Goal: Task Accomplishment & Management: Manage account settings

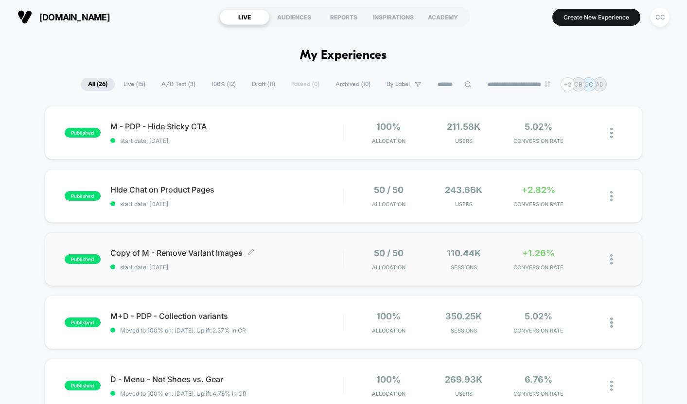
click at [308, 265] on span "start date: [DATE]" at bounding box center [226, 267] width 233 height 7
click at [336, 189] on span "Hide Chat on Product Pages Click to edit experience details" at bounding box center [226, 190] width 233 height 10
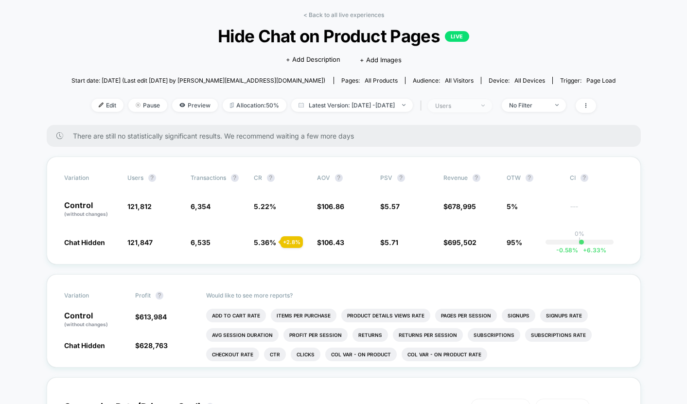
click at [492, 108] on span "users" at bounding box center [460, 105] width 64 height 13
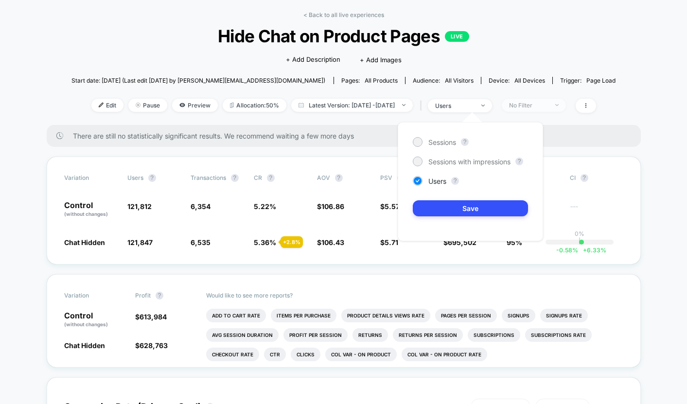
click at [566, 106] on span "No Filter" at bounding box center [534, 105] width 64 height 13
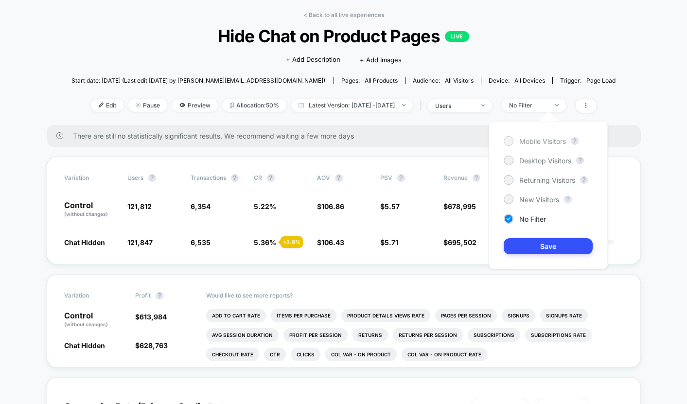
click at [551, 137] on span "Mobile Visitors" at bounding box center [542, 141] width 47 height 8
click at [538, 251] on button "Save" at bounding box center [548, 246] width 89 height 16
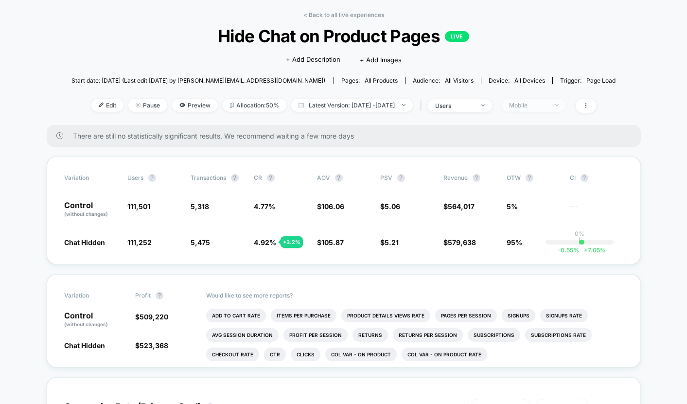
click at [538, 106] on div "Mobile" at bounding box center [528, 105] width 39 height 7
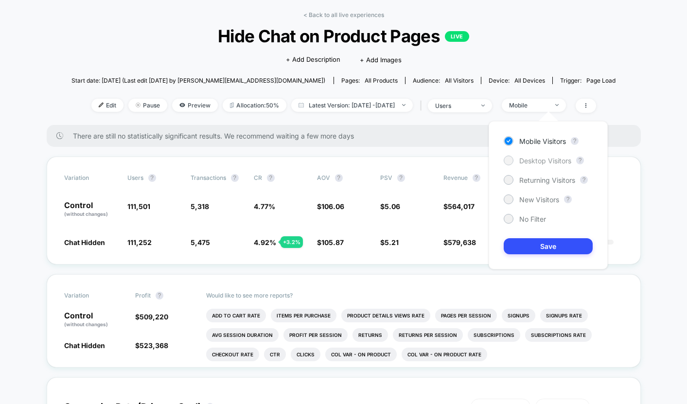
click at [542, 161] on span "Desktop Visitors" at bounding box center [545, 161] width 52 height 8
click at [555, 248] on button "Save" at bounding box center [548, 246] width 89 height 16
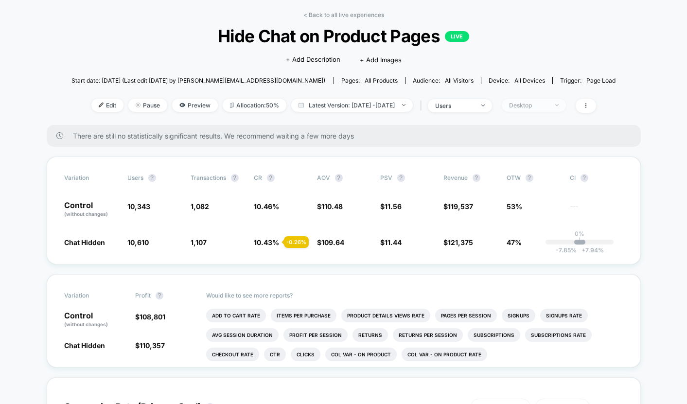
click at [548, 107] on div "Desktop" at bounding box center [528, 105] width 39 height 7
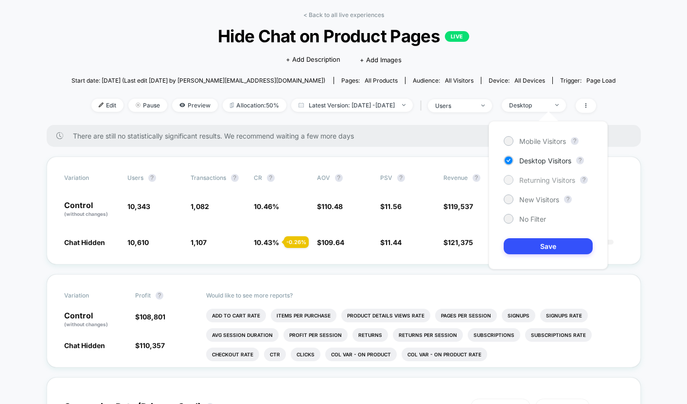
click at [557, 179] on span "Returning Visitors" at bounding box center [547, 180] width 56 height 8
click at [573, 245] on button "Save" at bounding box center [548, 246] width 89 height 16
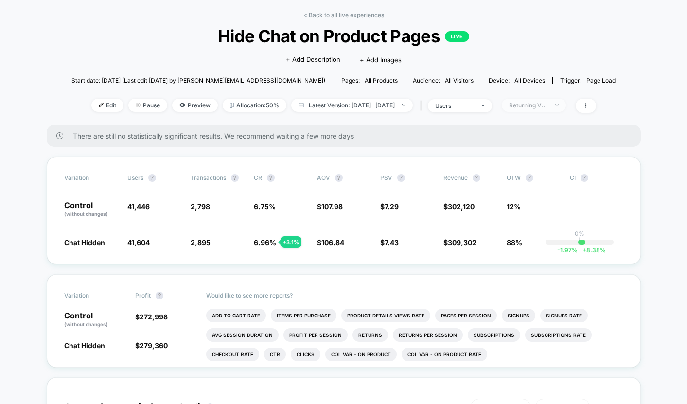
click at [548, 105] on div "Returning Visitors" at bounding box center [528, 105] width 39 height 7
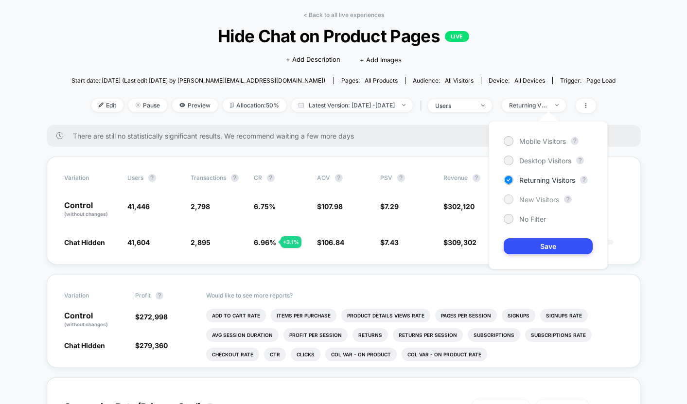
click at [552, 201] on span "New Visitors" at bounding box center [539, 199] width 40 height 8
click at [564, 248] on button "Save" at bounding box center [548, 246] width 89 height 16
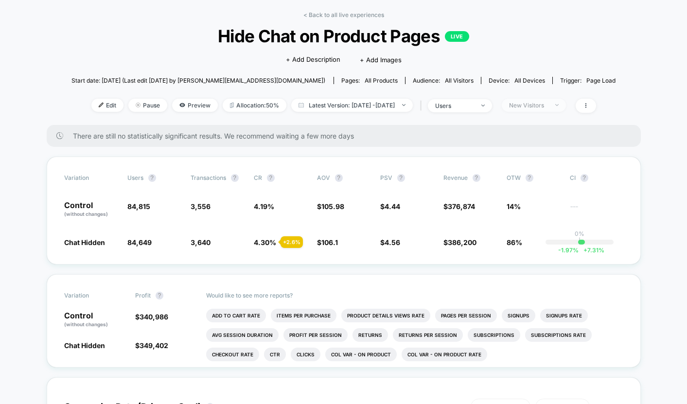
click at [556, 108] on span "New Visitors" at bounding box center [534, 105] width 64 height 13
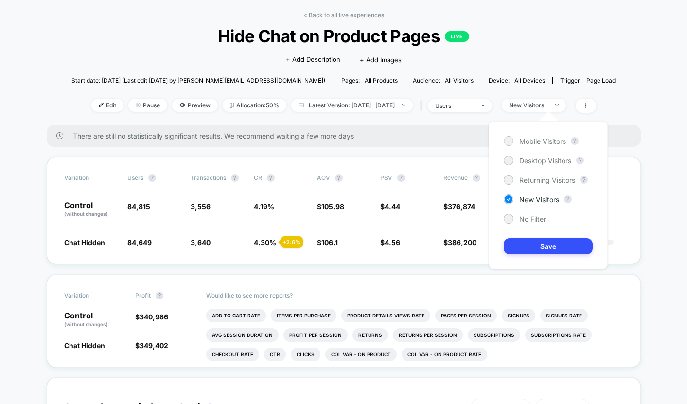
scroll to position [39, 0]
